Goal: Information Seeking & Learning: Find contact information

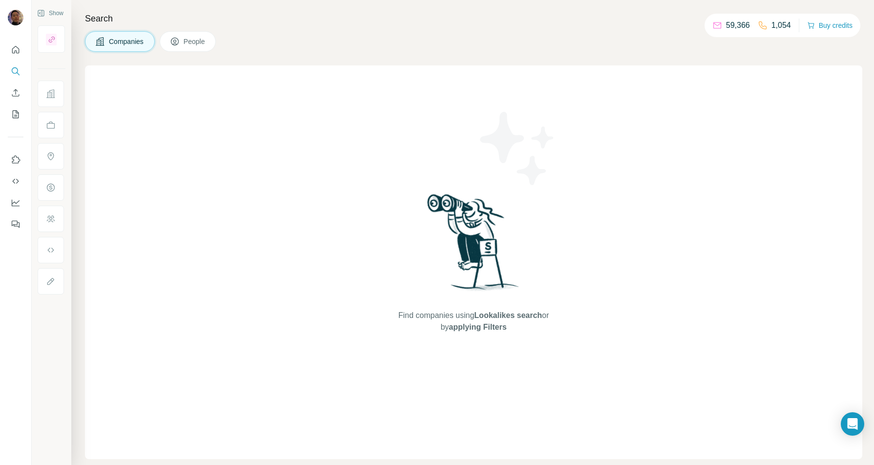
drag, startPoint x: 190, startPoint y: 43, endPoint x: 182, endPoint y: 50, distance: 10.7
click at [190, 43] on span "People" at bounding box center [195, 42] width 22 height 10
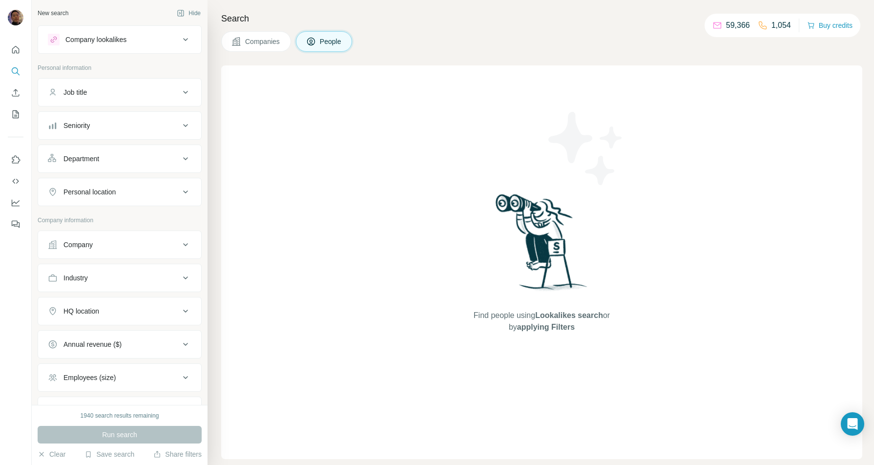
click at [109, 242] on div "Company" at bounding box center [114, 245] width 132 height 10
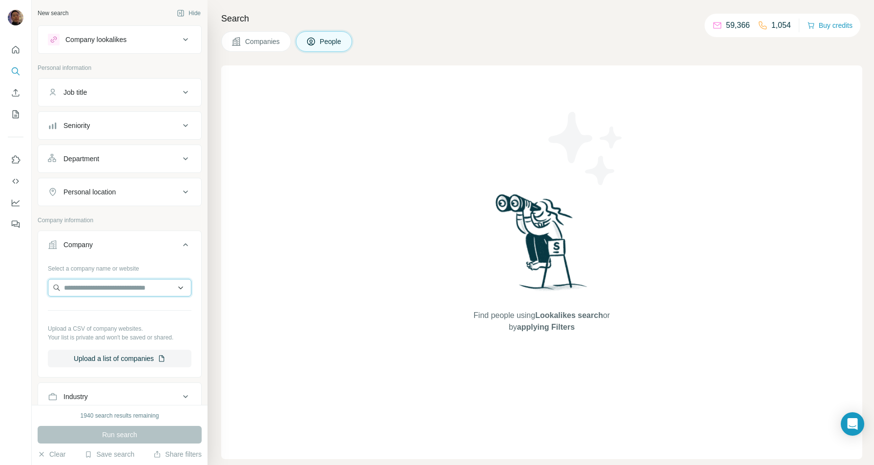
click at [94, 285] on input "text" at bounding box center [120, 288] width 144 height 18
click at [115, 289] on input "text" at bounding box center [120, 288] width 144 height 18
paste input "**********"
click at [76, 291] on input "**********" at bounding box center [115, 288] width 135 height 18
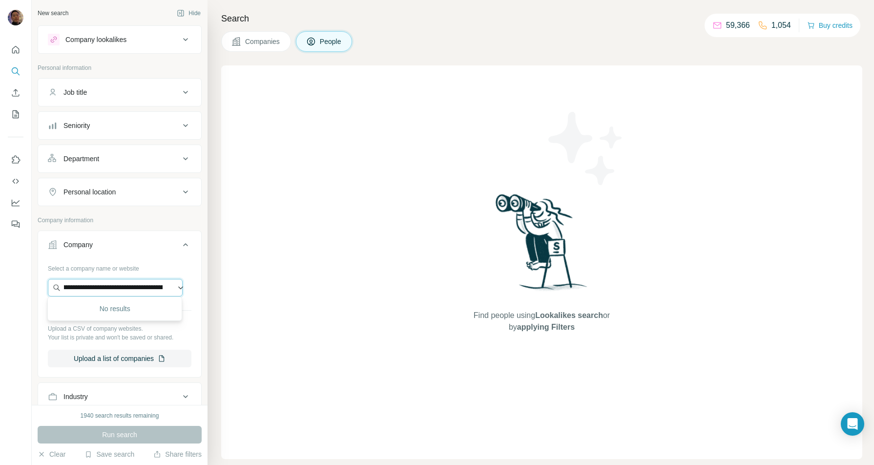
scroll to position [0, 0]
type input "**********"
click at [144, 437] on div "Run search" at bounding box center [120, 435] width 164 height 18
click at [128, 291] on input "text" at bounding box center [115, 288] width 135 height 18
type input "**********"
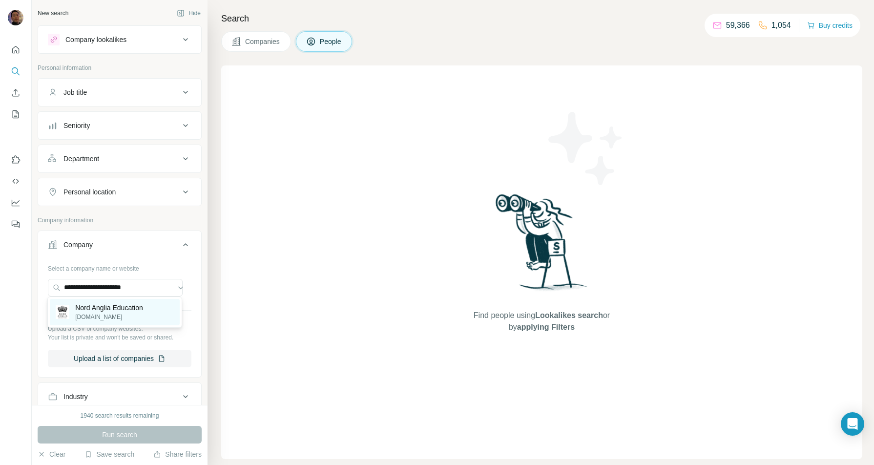
click at [125, 315] on p "[DOMAIN_NAME]" at bounding box center [109, 317] width 68 height 9
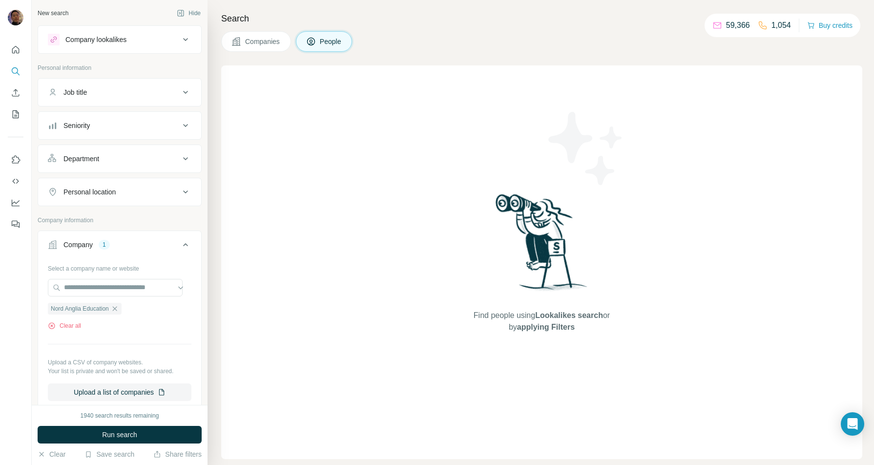
drag, startPoint x: 128, startPoint y: 433, endPoint x: 157, endPoint y: 421, distance: 30.7
click at [129, 431] on span "Run search" at bounding box center [119, 435] width 35 height 10
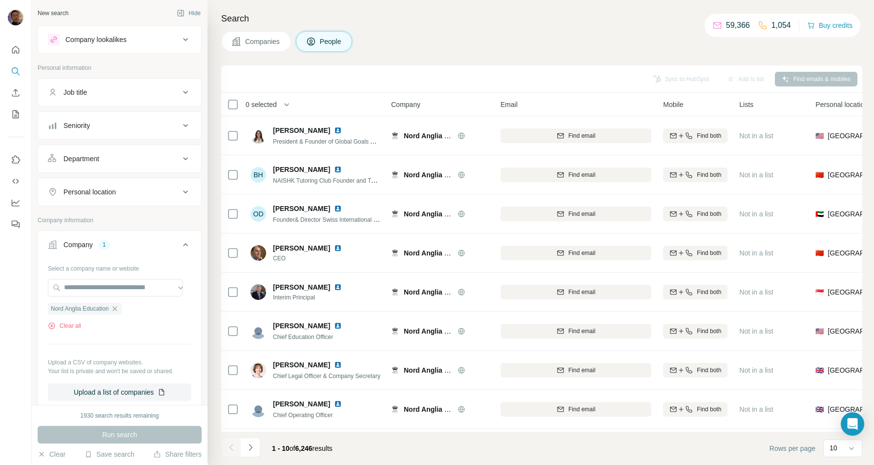
click at [121, 185] on button "Personal location" at bounding box center [119, 191] width 163 height 23
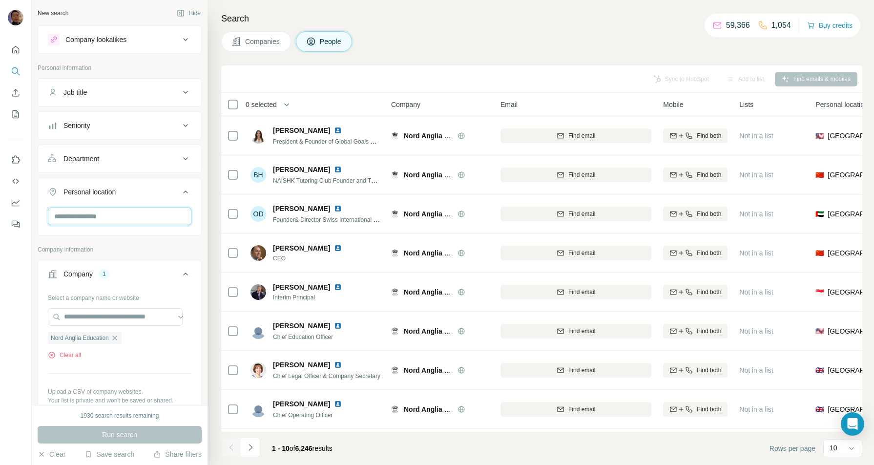
click at [96, 216] on input "text" at bounding box center [120, 217] width 144 height 18
type input "********"
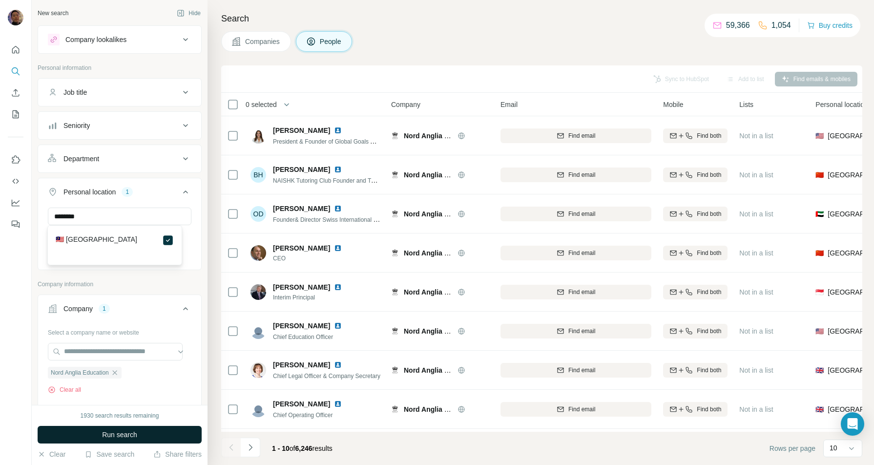
click at [159, 433] on button "Run search" at bounding box center [120, 435] width 164 height 18
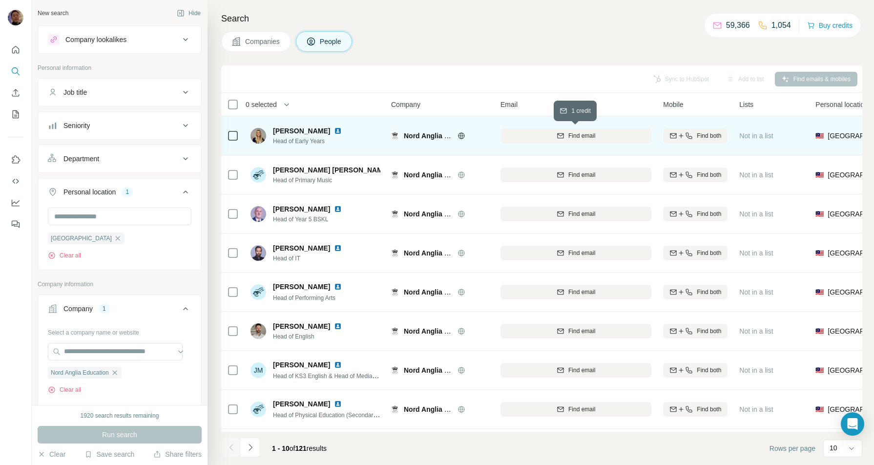
click at [590, 136] on span "Find email" at bounding box center [582, 135] width 27 height 9
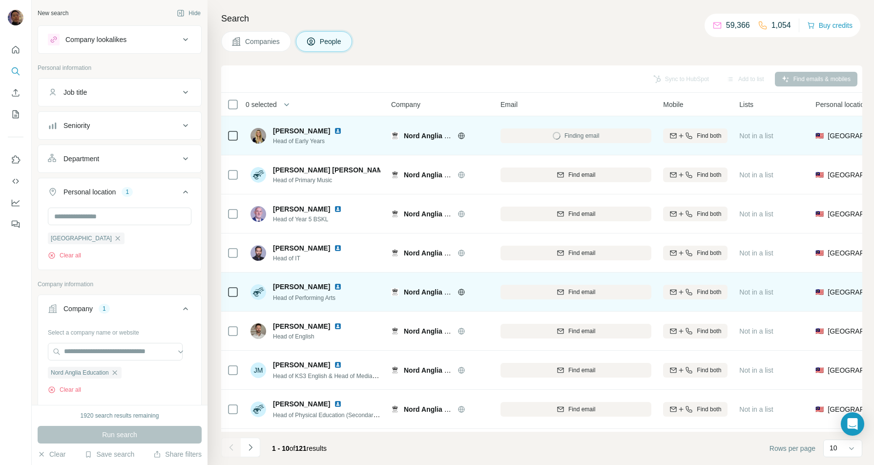
scroll to position [81, 0]
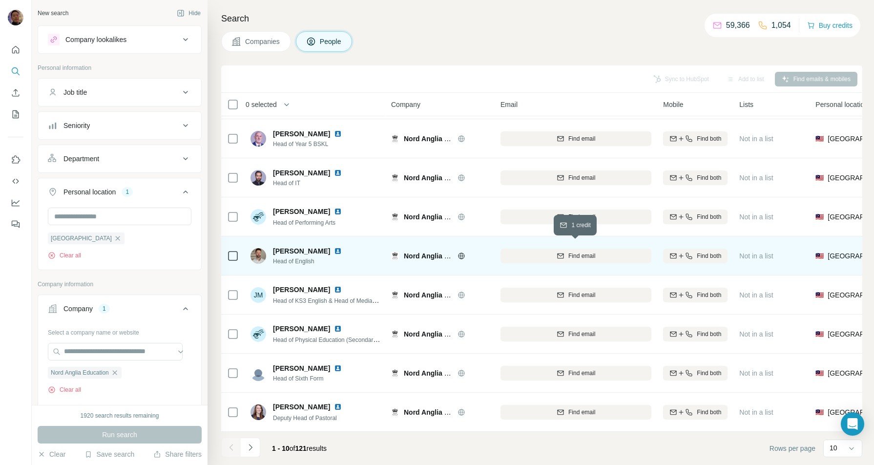
click at [589, 252] on span "Find email" at bounding box center [582, 256] width 27 height 9
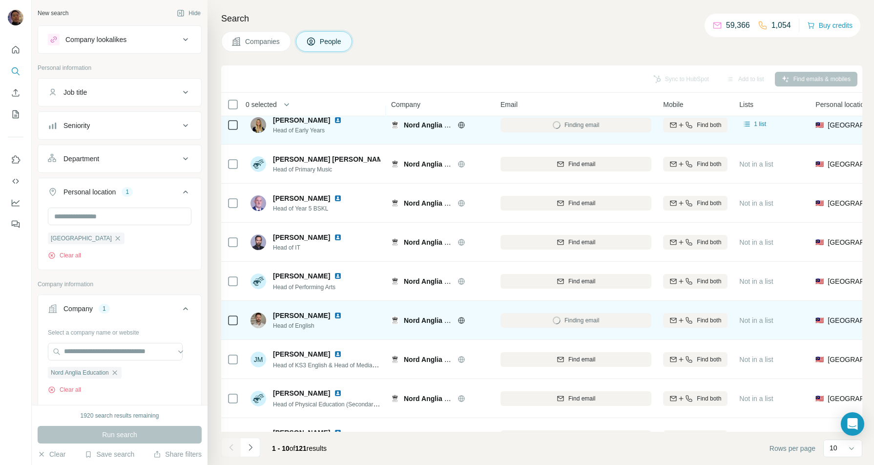
scroll to position [0, 0]
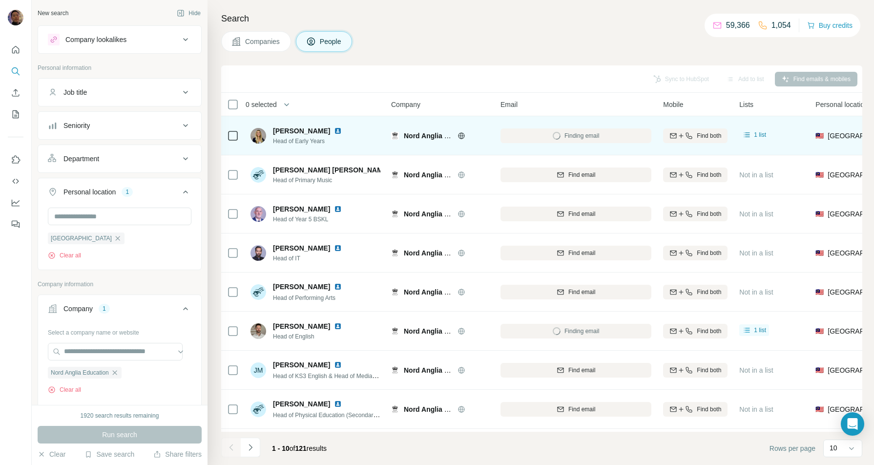
click at [133, 157] on div "Department" at bounding box center [114, 159] width 132 height 10
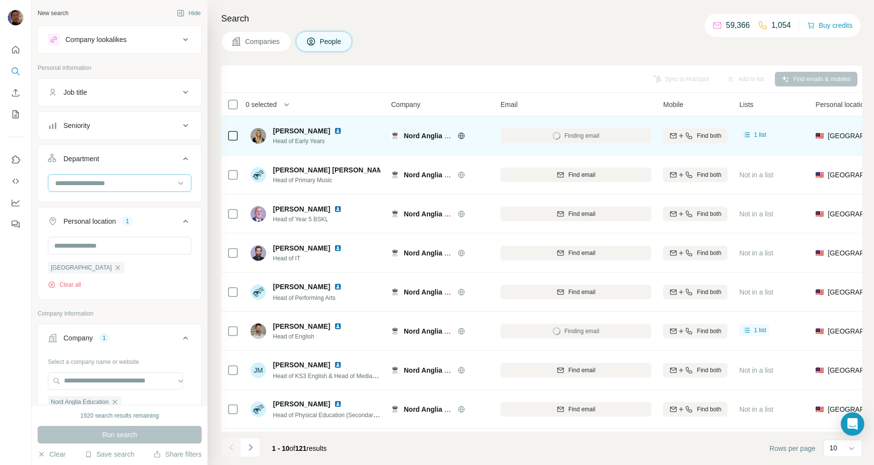
click at [115, 184] on input at bounding box center [114, 183] width 121 height 11
type input "**"
click at [114, 199] on p "Accounting and Finance" at bounding box center [92, 204] width 73 height 10
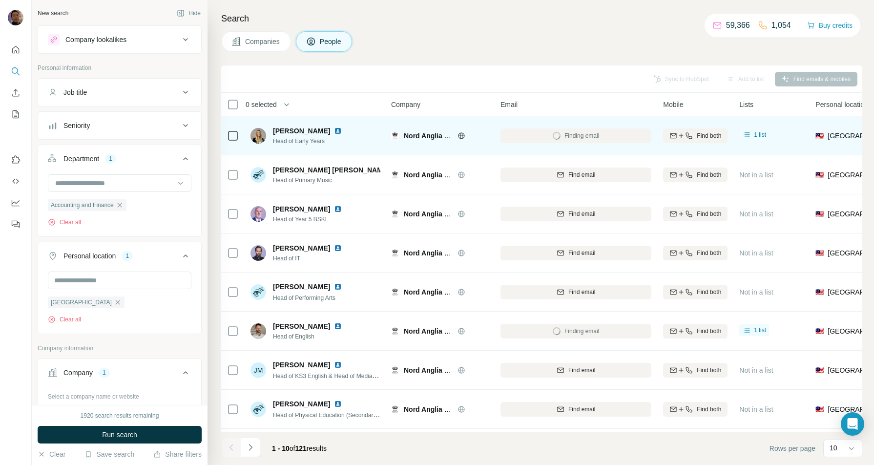
click at [126, 436] on span "Run search" at bounding box center [119, 435] width 35 height 10
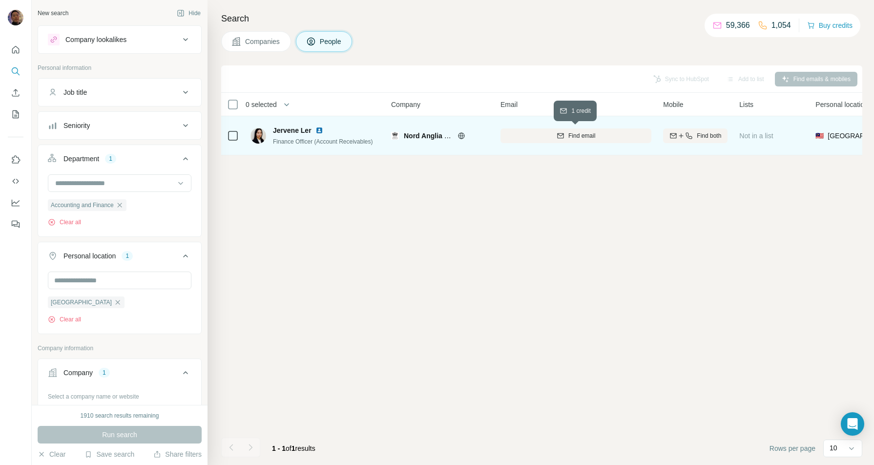
click at [579, 130] on button "Find email" at bounding box center [576, 135] width 151 height 15
click at [321, 127] on img at bounding box center [320, 131] width 8 height 8
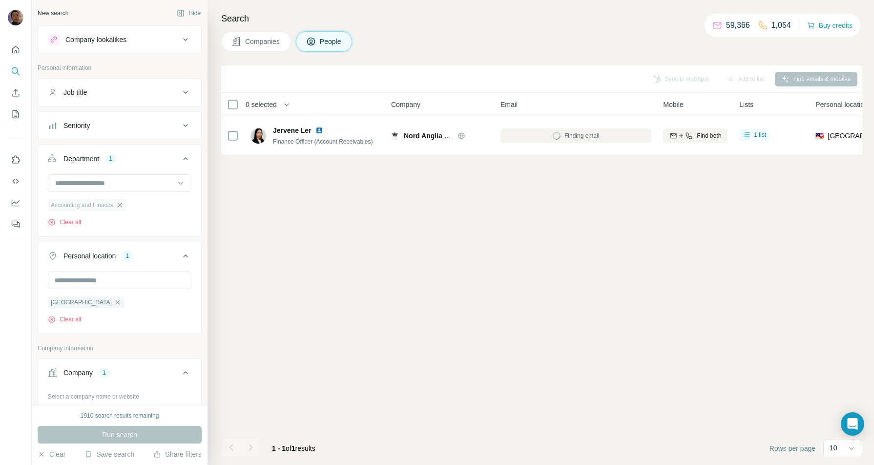
click at [122, 201] on icon "button" at bounding box center [120, 205] width 8 height 8
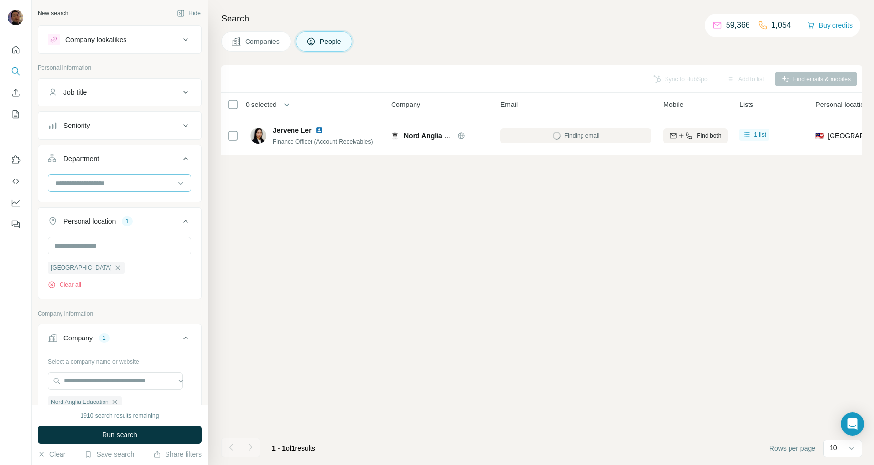
click at [122, 180] on input at bounding box center [114, 183] width 121 height 11
type input "**"
click at [110, 197] on div "PR and Communications" at bounding box center [115, 204] width 130 height 18
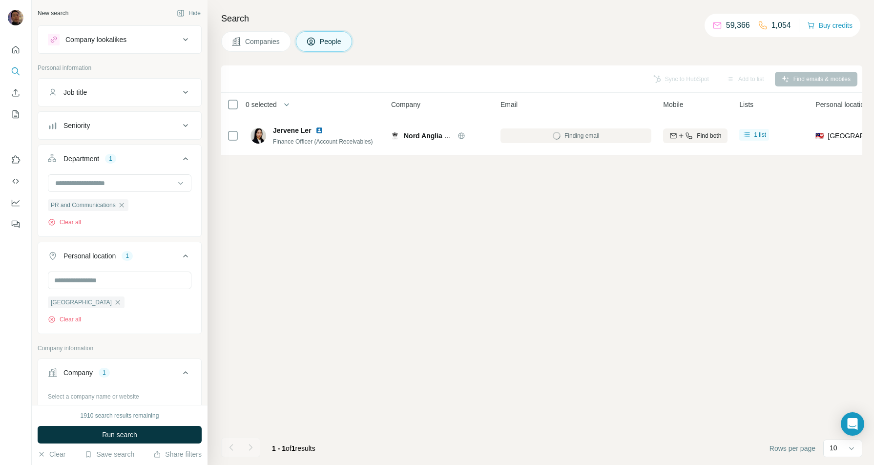
click at [137, 436] on span "Run search" at bounding box center [119, 435] width 35 height 10
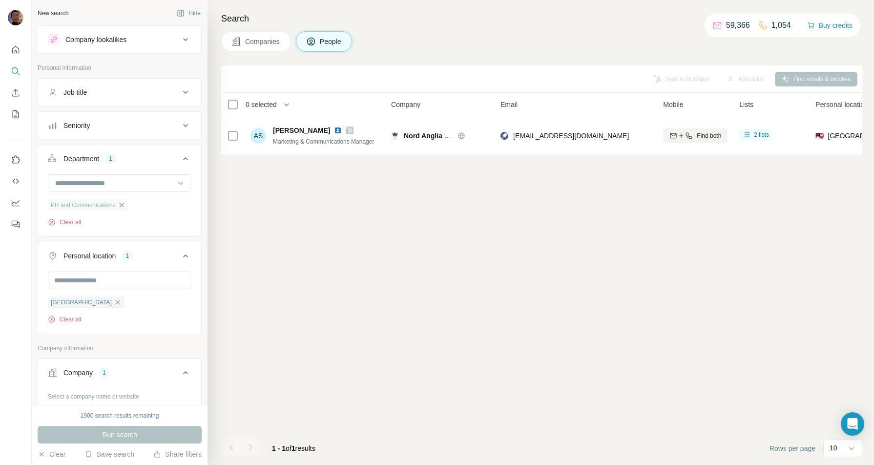
click at [123, 201] on icon "button" at bounding box center [122, 205] width 8 height 8
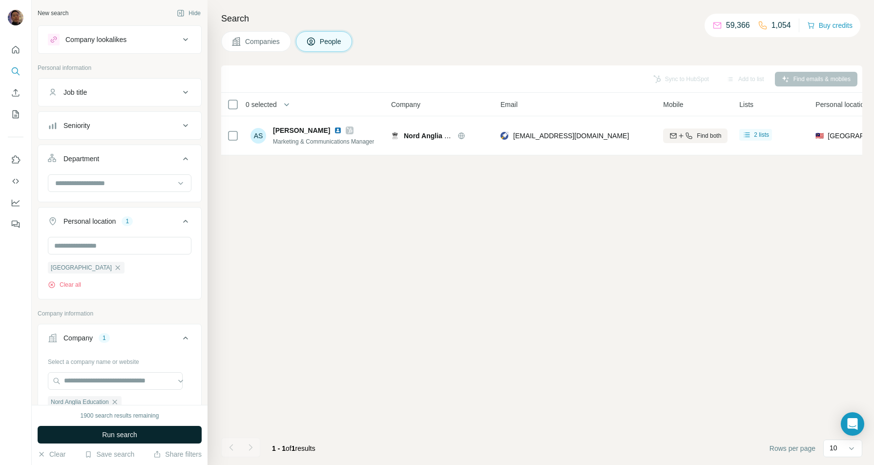
click at [135, 433] on span "Run search" at bounding box center [119, 435] width 35 height 10
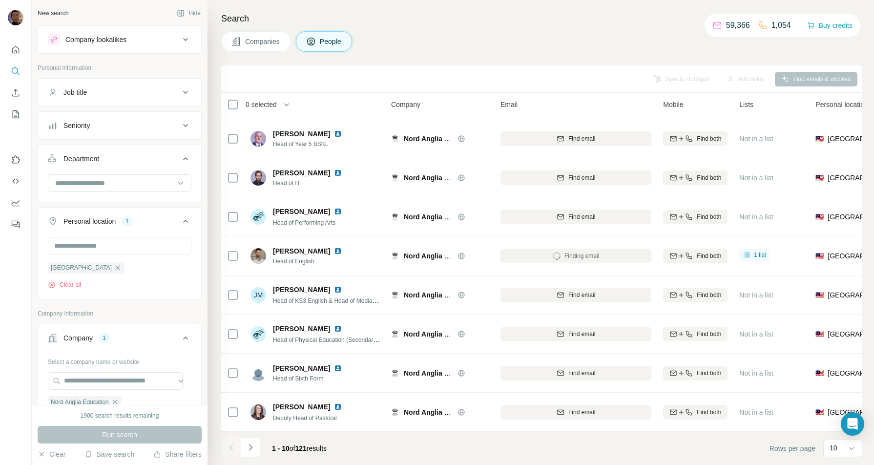
scroll to position [81, 0]
click at [250, 447] on icon "Navigate to next page" at bounding box center [251, 448] width 10 height 10
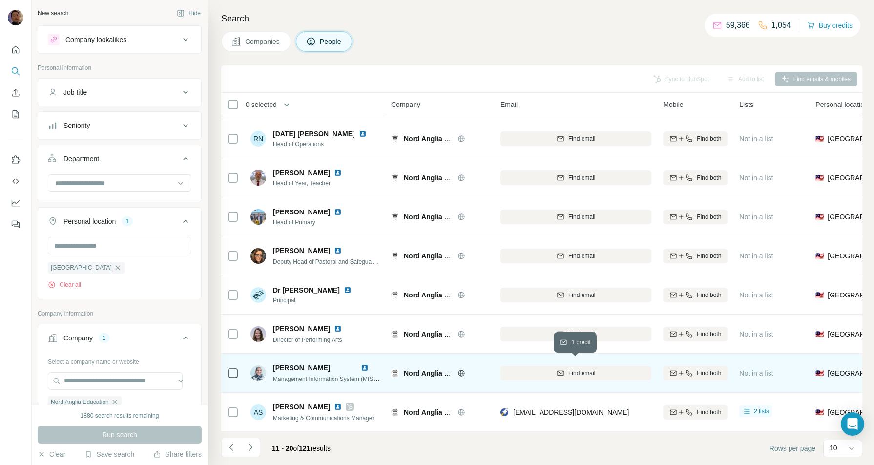
click at [591, 369] on span "Find email" at bounding box center [582, 373] width 27 height 9
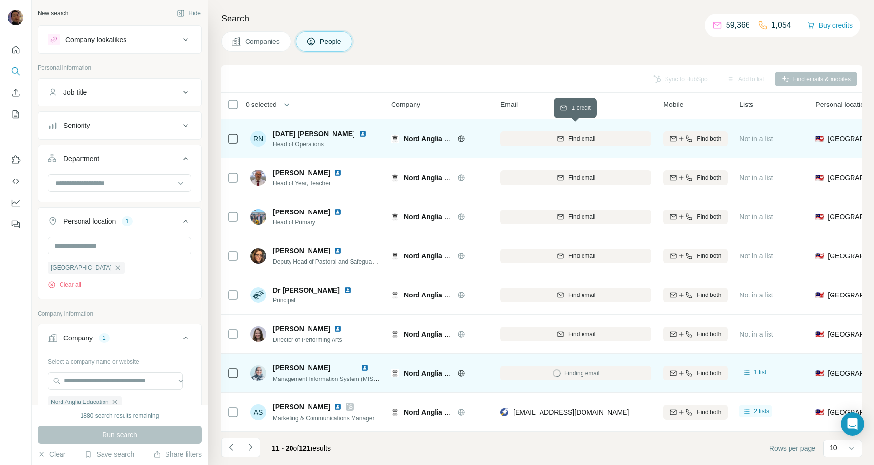
click at [581, 134] on span "Find email" at bounding box center [582, 138] width 27 height 9
click at [234, 445] on icon "Navigate to previous page" at bounding box center [232, 448] width 10 height 10
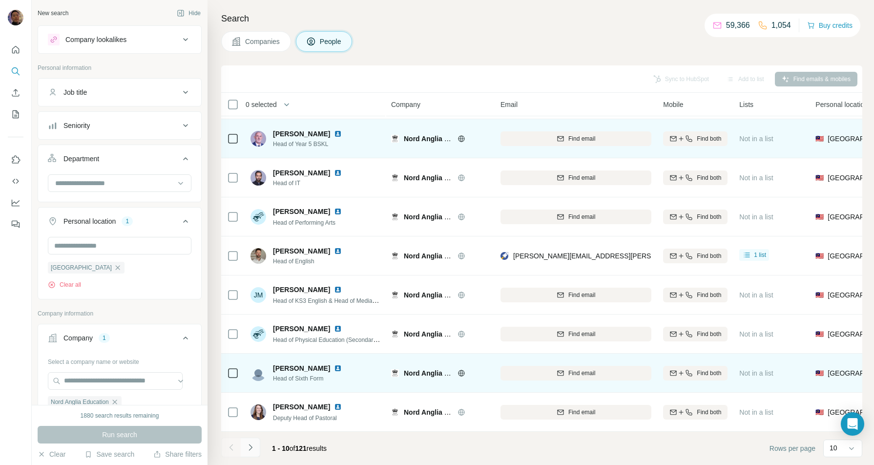
click at [246, 448] on icon "Navigate to next page" at bounding box center [251, 448] width 10 height 10
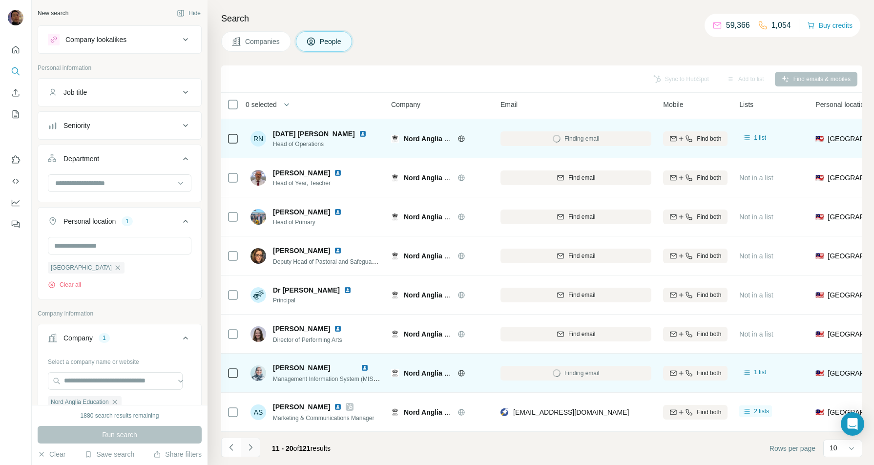
click at [246, 448] on icon "Navigate to next page" at bounding box center [251, 448] width 10 height 10
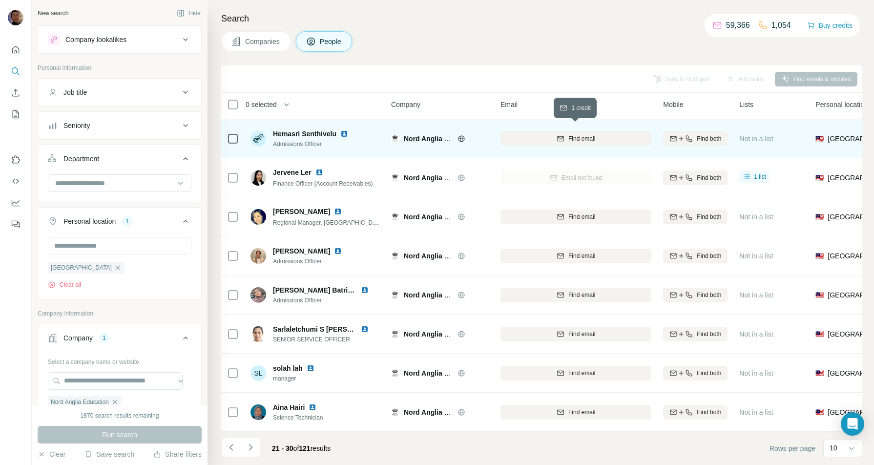
click at [579, 134] on span "Find email" at bounding box center [582, 138] width 27 height 9
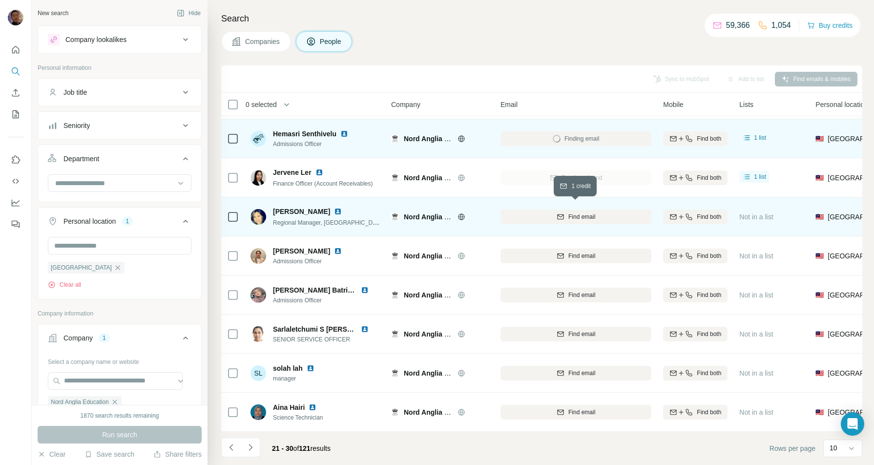
click at [589, 213] on span "Find email" at bounding box center [582, 217] width 27 height 9
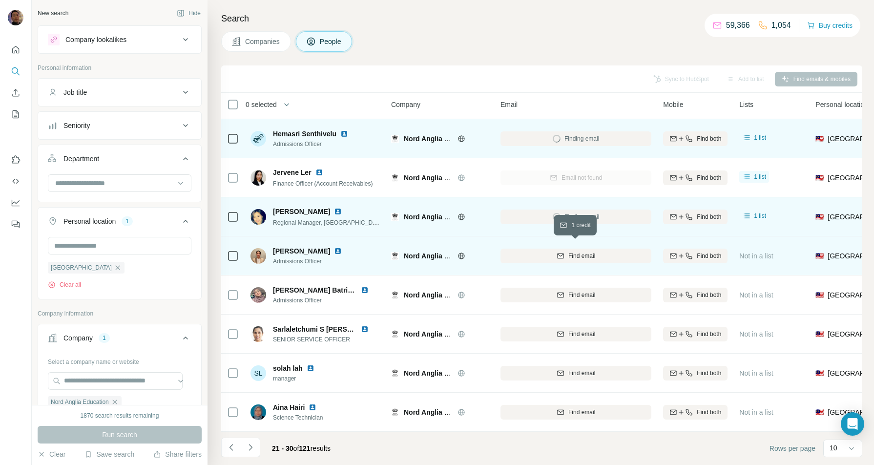
click at [570, 252] on span "Find email" at bounding box center [582, 256] width 27 height 9
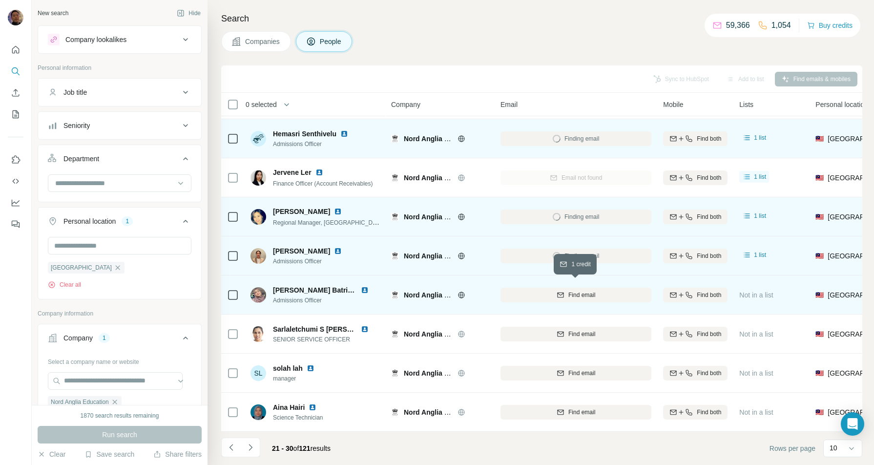
click at [586, 292] on span "Find email" at bounding box center [582, 295] width 27 height 9
click at [250, 449] on icon "Navigate to next page" at bounding box center [251, 448] width 10 height 10
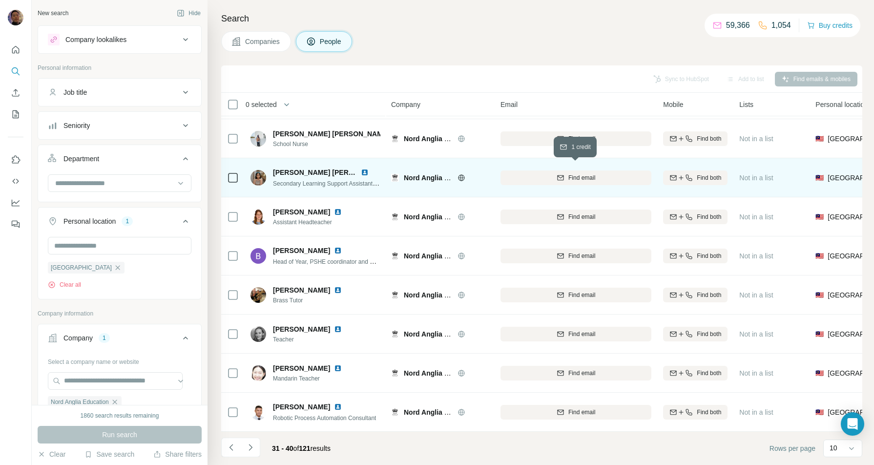
click at [582, 173] on span "Find email" at bounding box center [582, 177] width 27 height 9
click at [253, 446] on icon "Navigate to next page" at bounding box center [251, 448] width 10 height 10
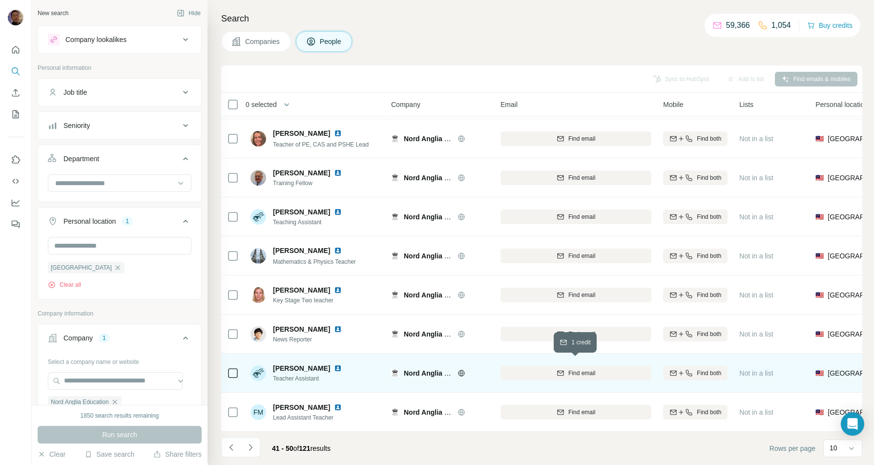
click at [588, 369] on span "Find email" at bounding box center [582, 373] width 27 height 9
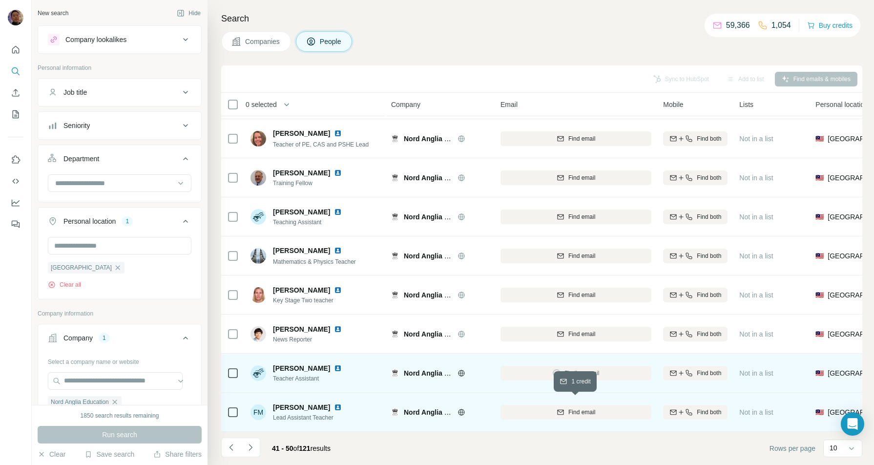
click at [584, 408] on span "Find email" at bounding box center [582, 412] width 27 height 9
click at [229, 447] on icon "Navigate to previous page" at bounding box center [232, 448] width 10 height 10
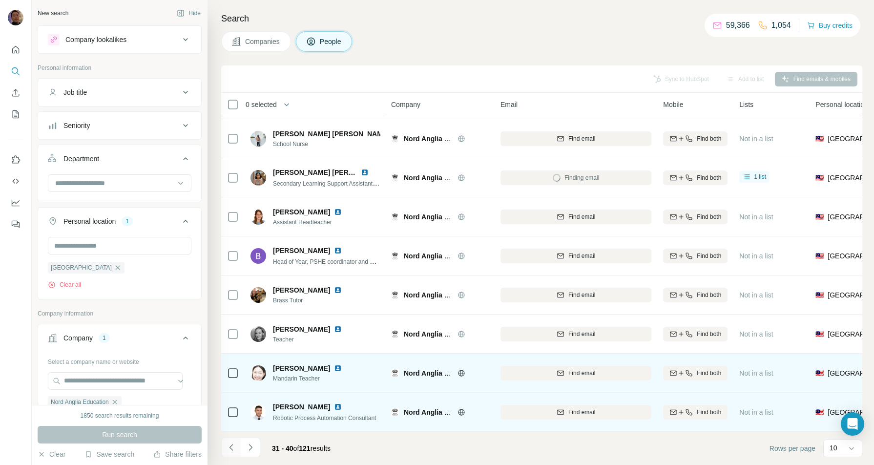
click at [229, 447] on icon "Navigate to previous page" at bounding box center [232, 448] width 10 height 10
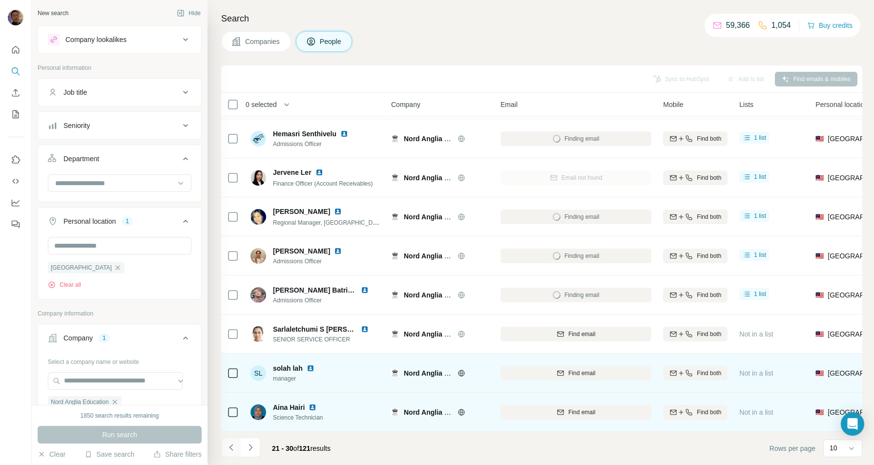
click at [229, 447] on icon "Navigate to previous page" at bounding box center [232, 448] width 10 height 10
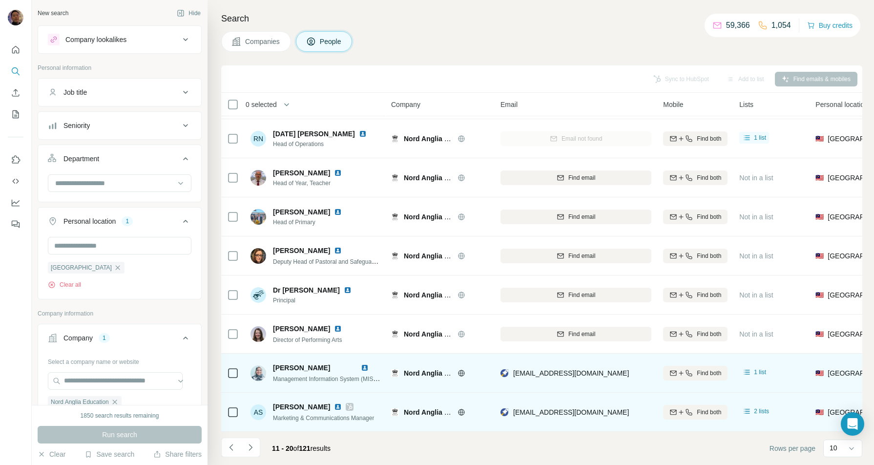
click at [367, 364] on img at bounding box center [365, 368] width 8 height 8
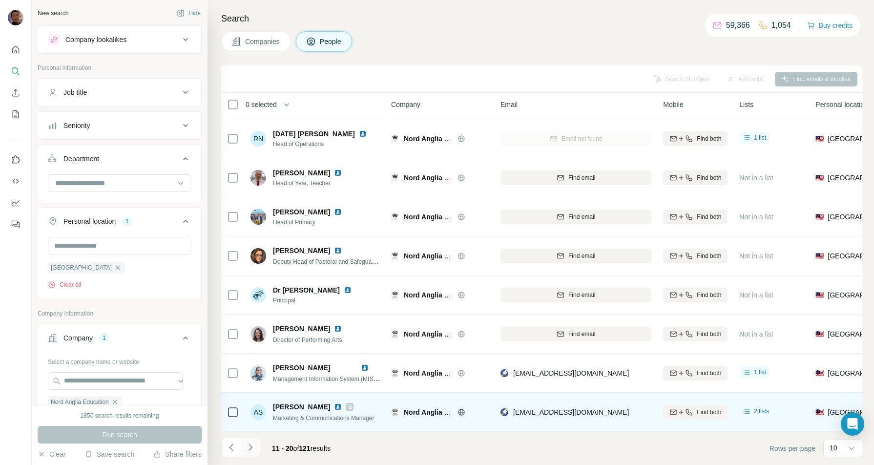
click at [251, 444] on icon "Navigate to next page" at bounding box center [251, 448] width 10 height 10
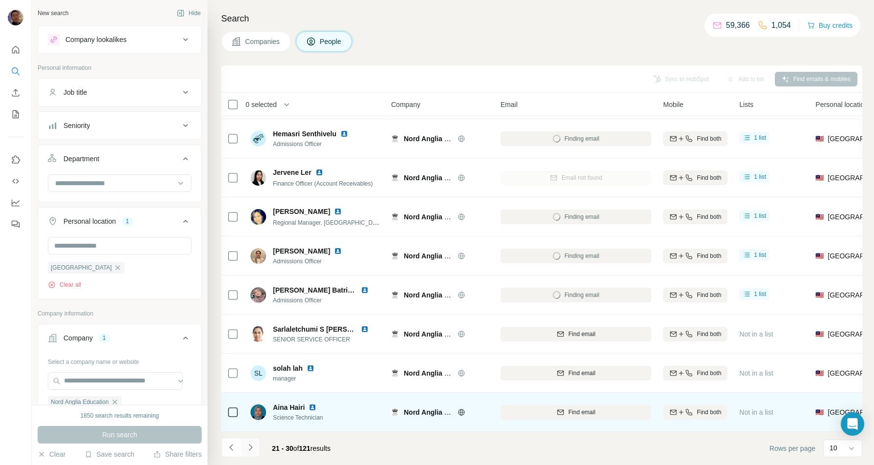
click at [251, 444] on icon "Navigate to next page" at bounding box center [251, 448] width 10 height 10
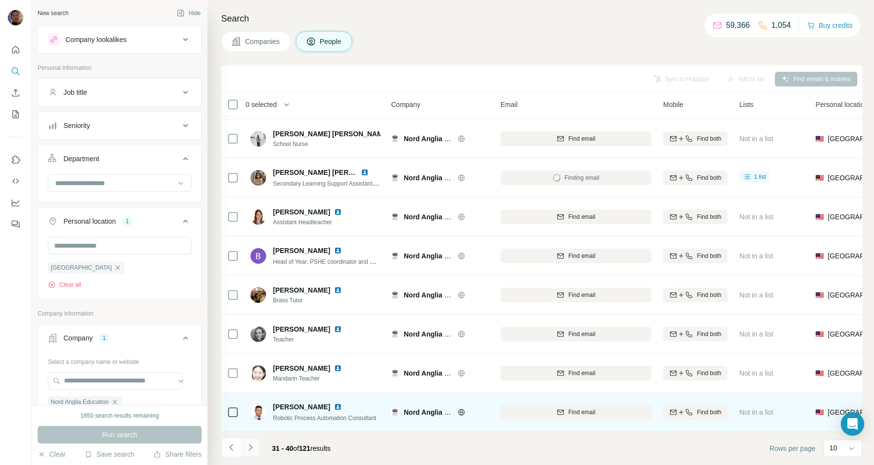
click at [251, 444] on icon "Navigate to next page" at bounding box center [251, 448] width 10 height 10
